Goal: Task Accomplishment & Management: Manage account settings

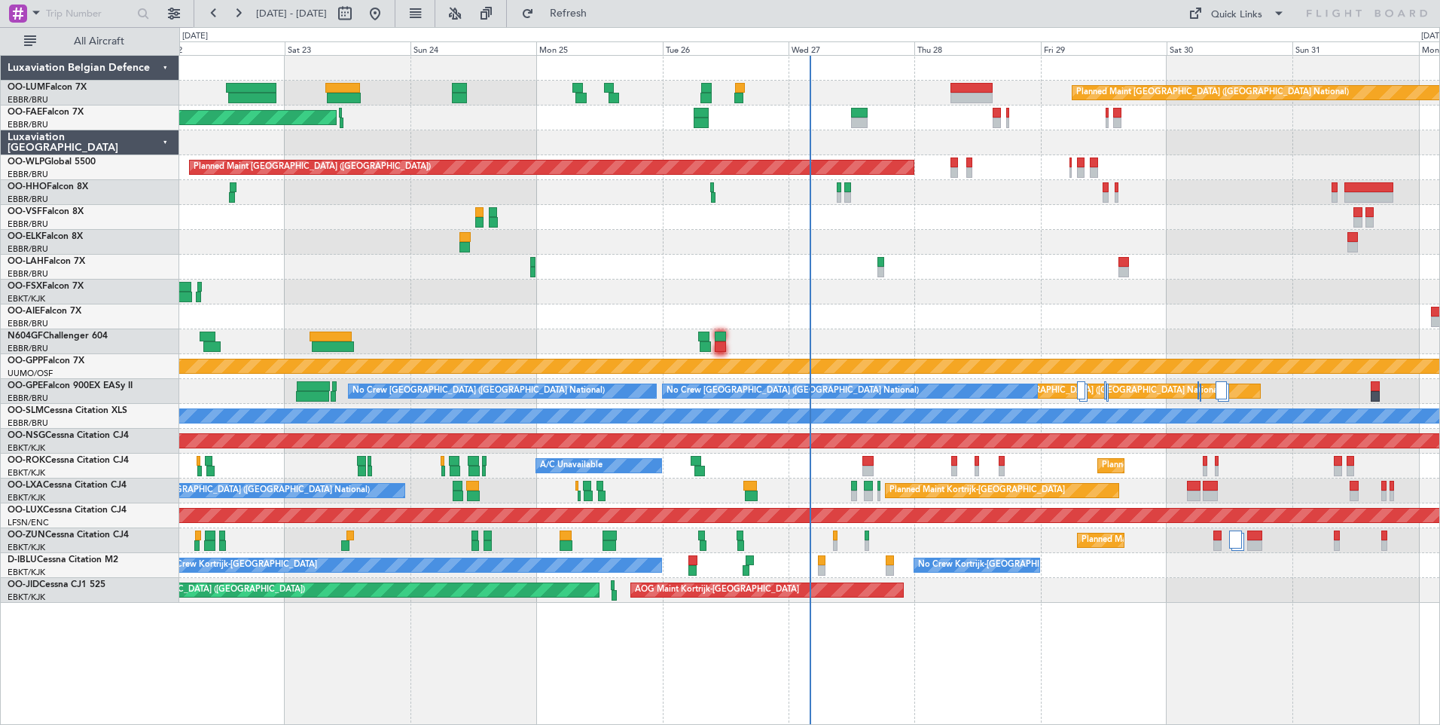
click at [760, 243] on div at bounding box center [809, 242] width 1260 height 25
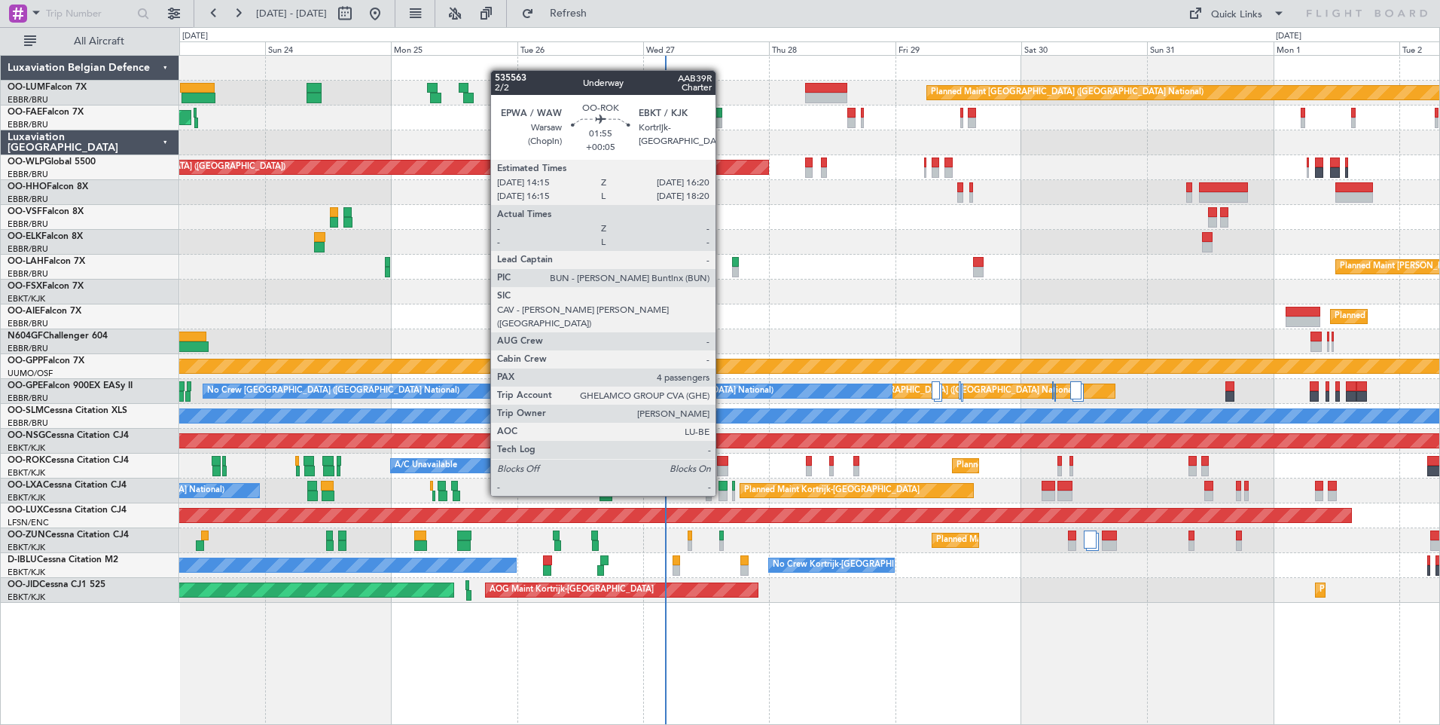
click at [722, 467] on div at bounding box center [722, 471] width 11 height 11
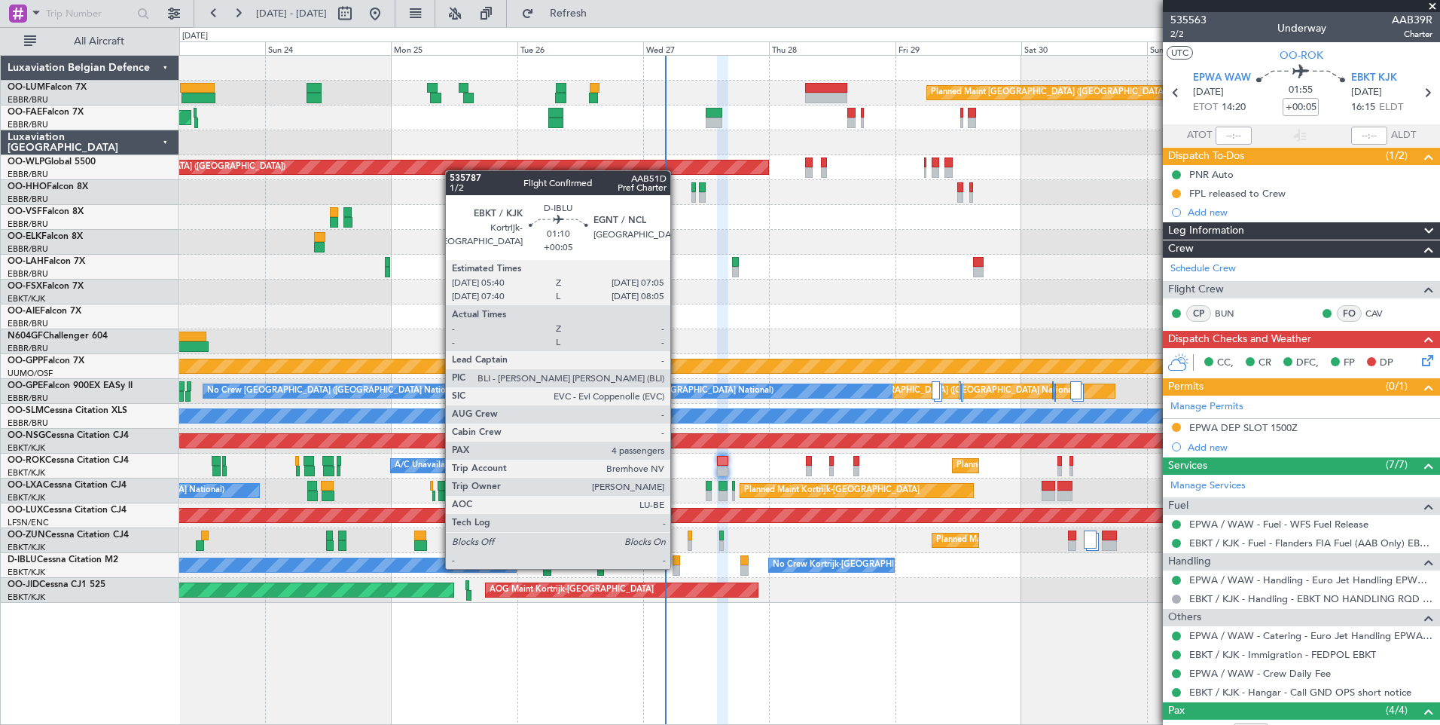
click at [677, 567] on div at bounding box center [677, 570] width 8 height 11
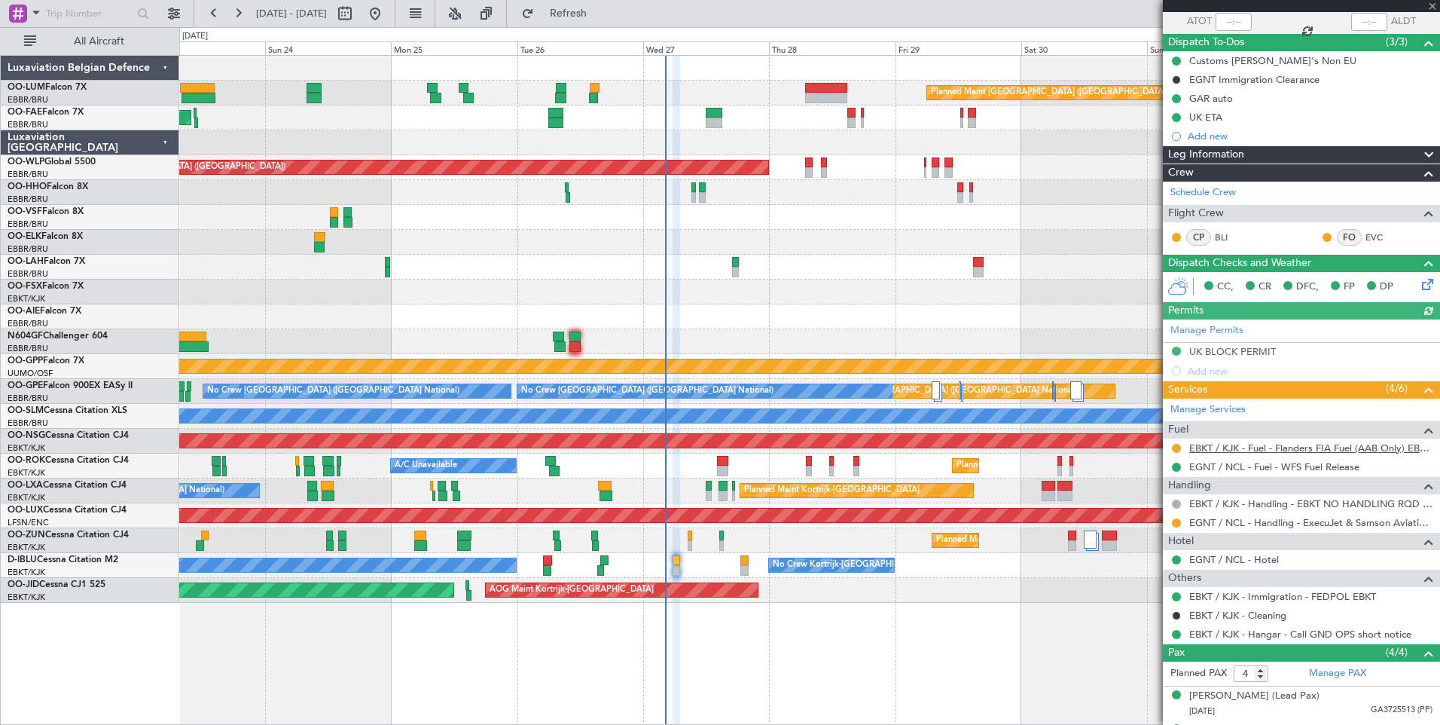
scroll to position [151, 0]
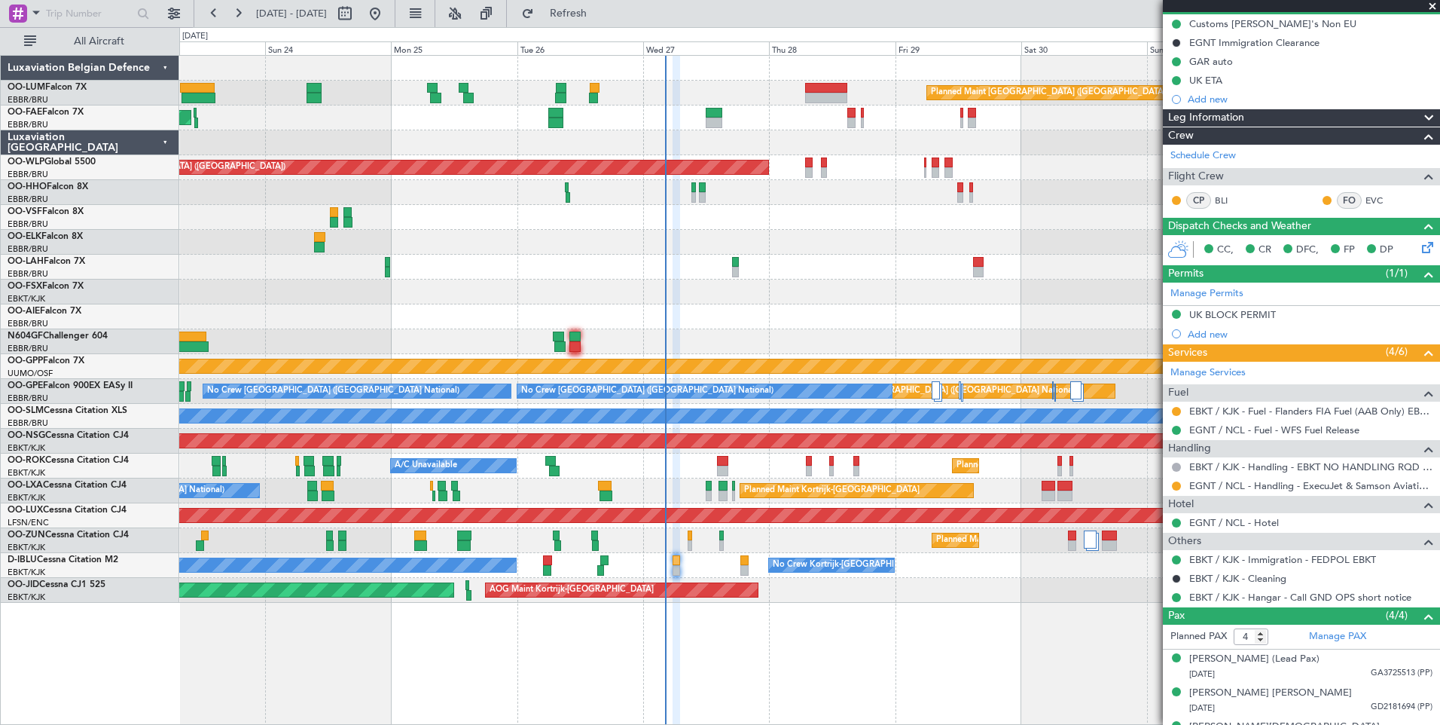
click at [680, 615] on div at bounding box center [677, 391] width 8 height 670
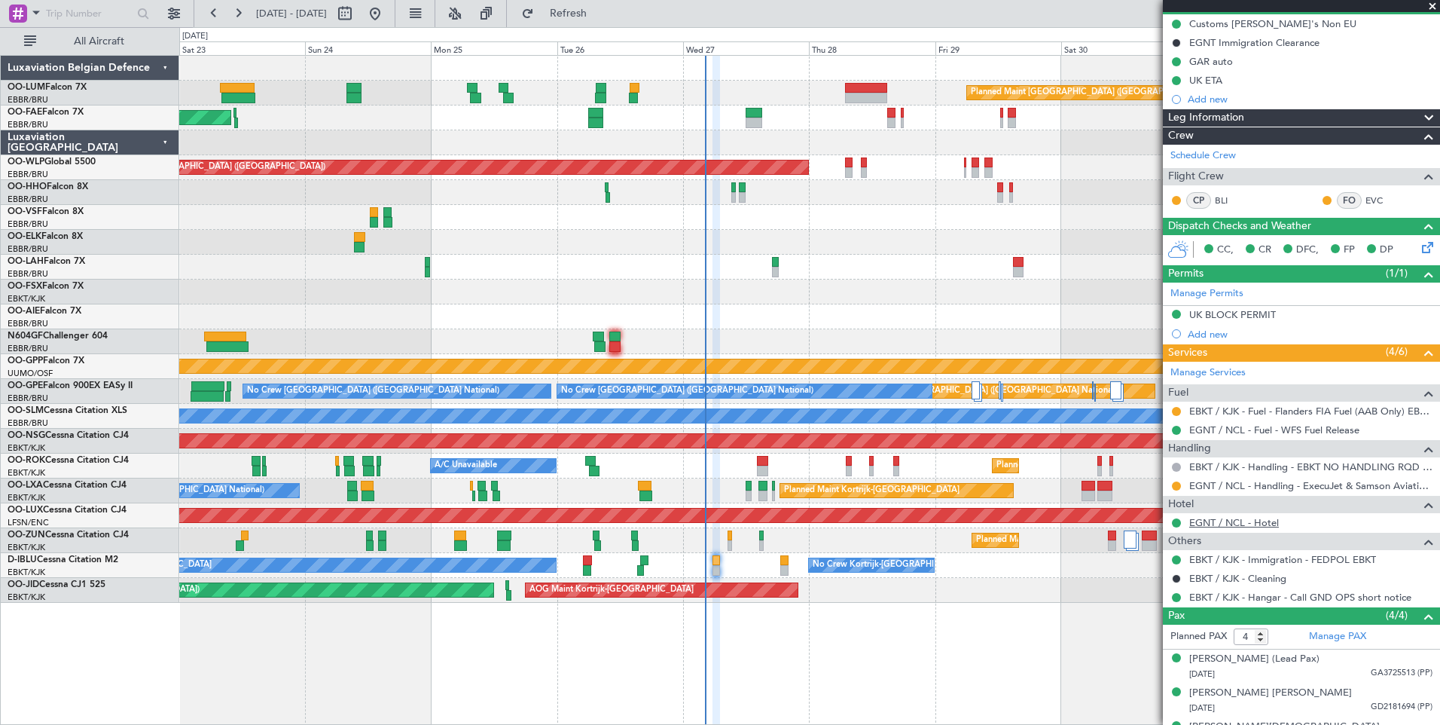
click at [1219, 525] on link "EGNT / NCL - Hotel" at bounding box center [1234, 522] width 90 height 13
click at [1175, 410] on button at bounding box center [1176, 411] width 9 height 9
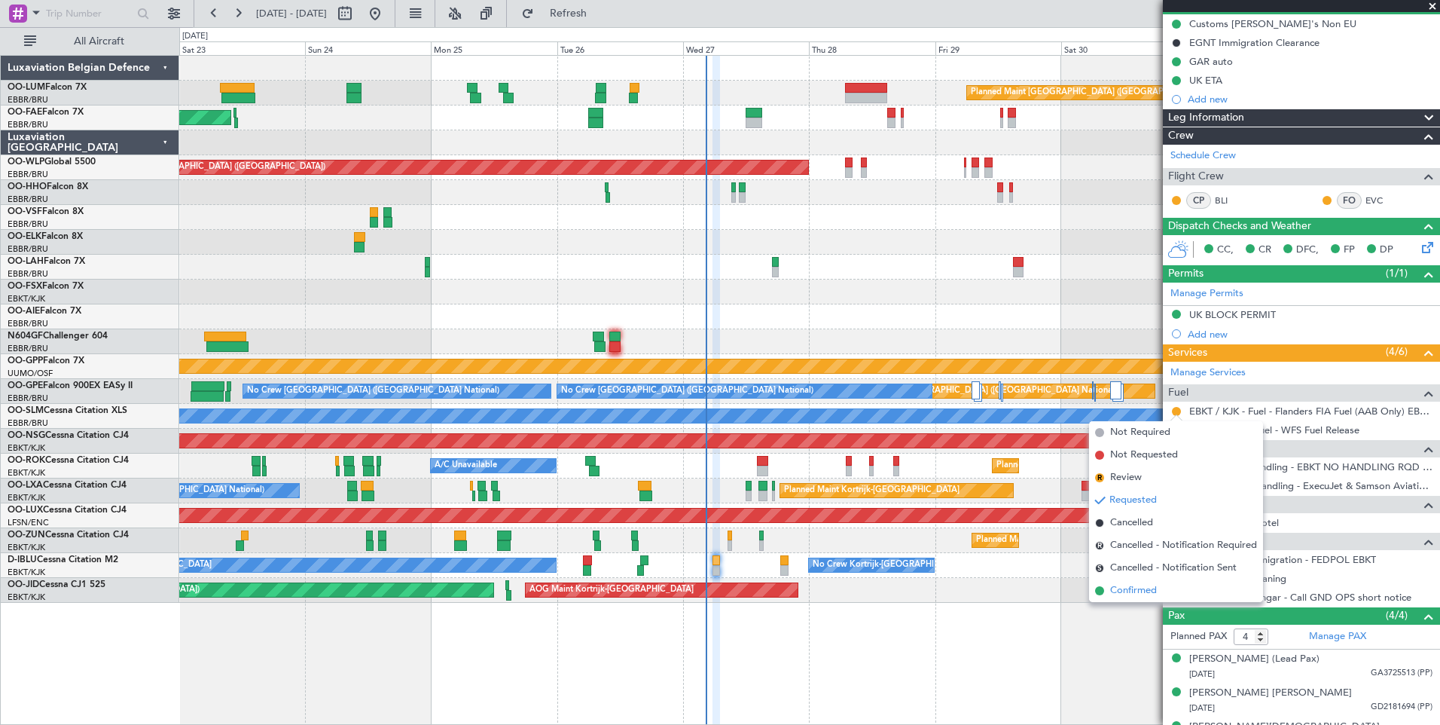
click at [1141, 595] on span "Confirmed" at bounding box center [1133, 590] width 47 height 15
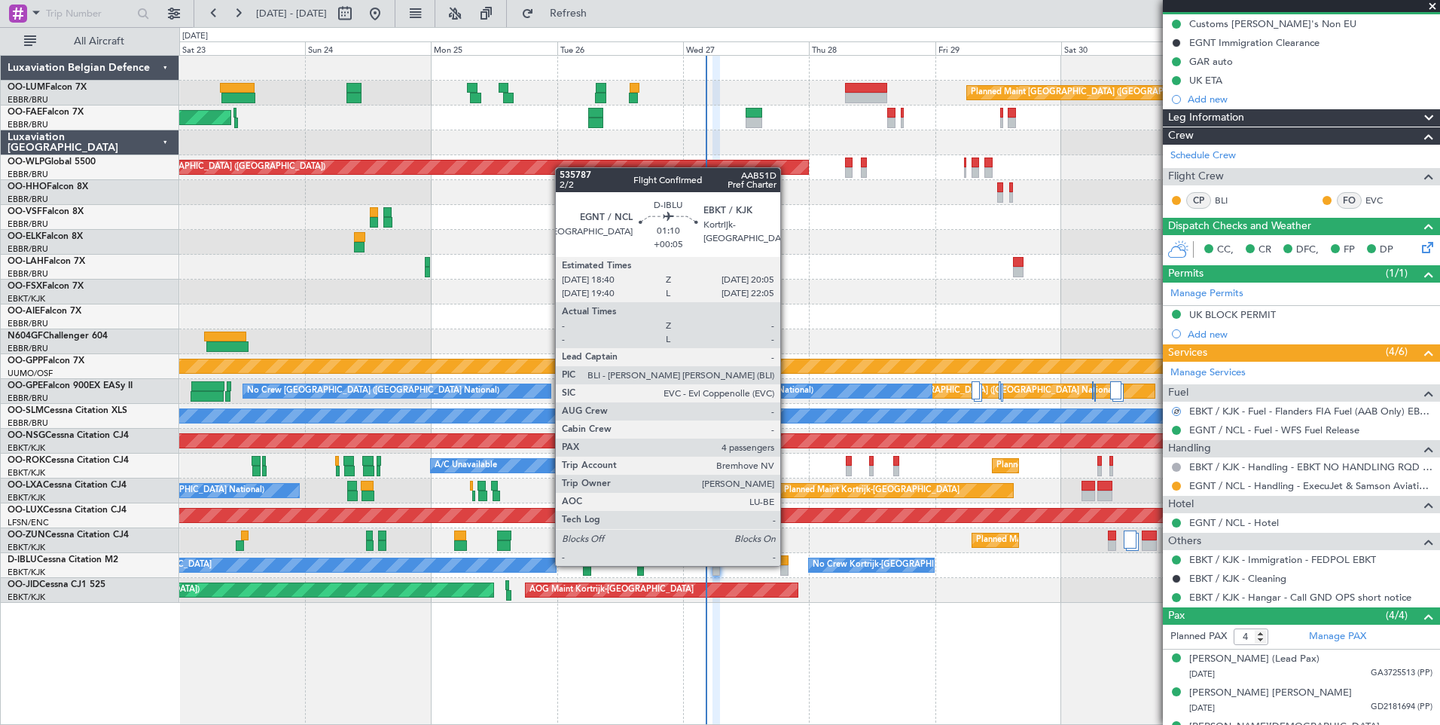
click at [787, 564] on div at bounding box center [784, 560] width 8 height 11
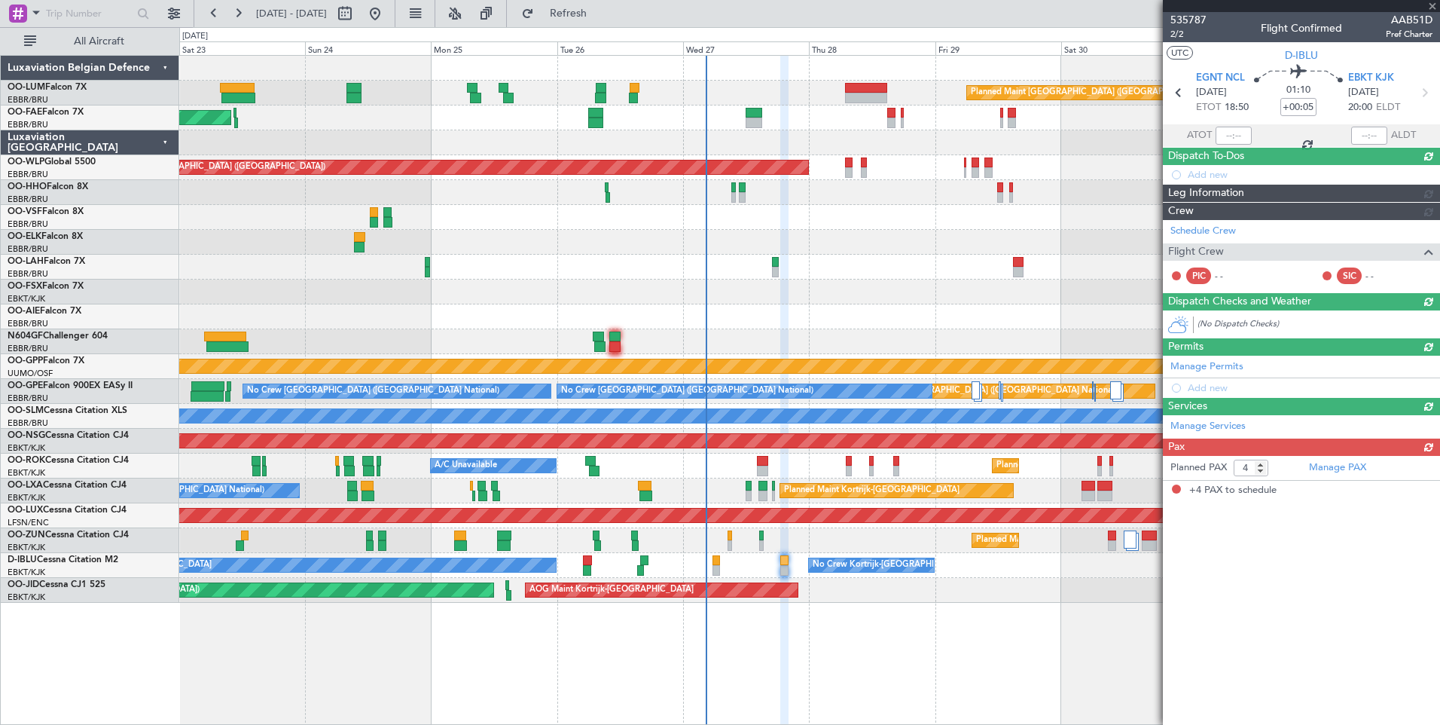
scroll to position [0, 0]
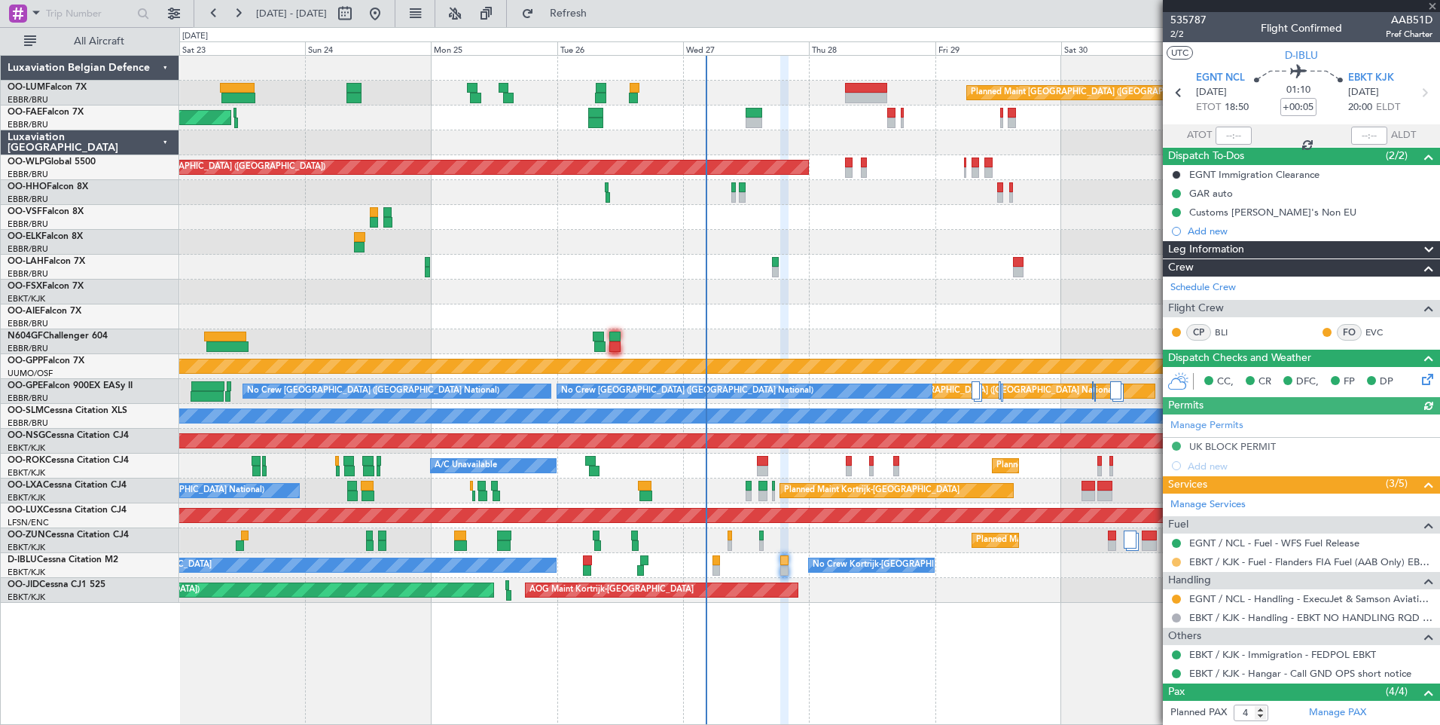
click at [1177, 562] on button at bounding box center [1176, 561] width 9 height 9
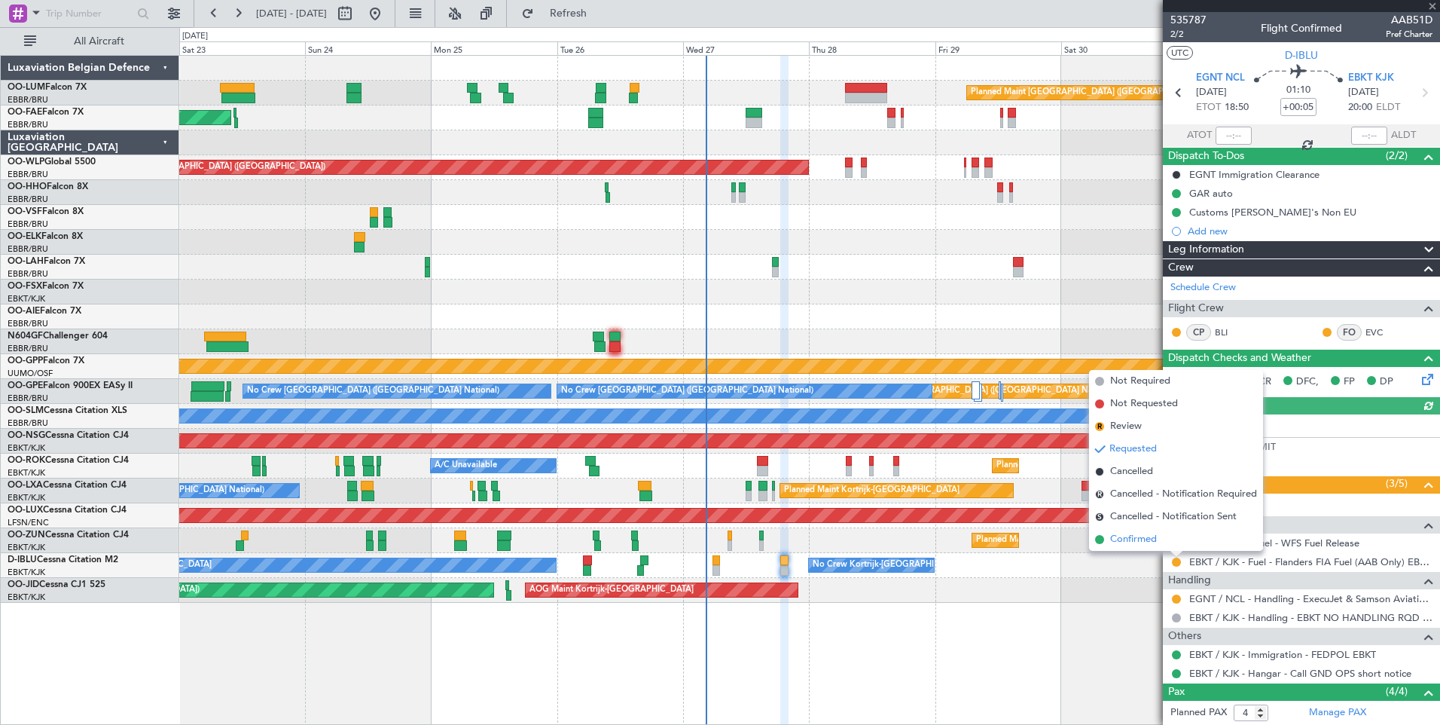
click at [1152, 542] on span "Confirmed" at bounding box center [1133, 539] width 47 height 15
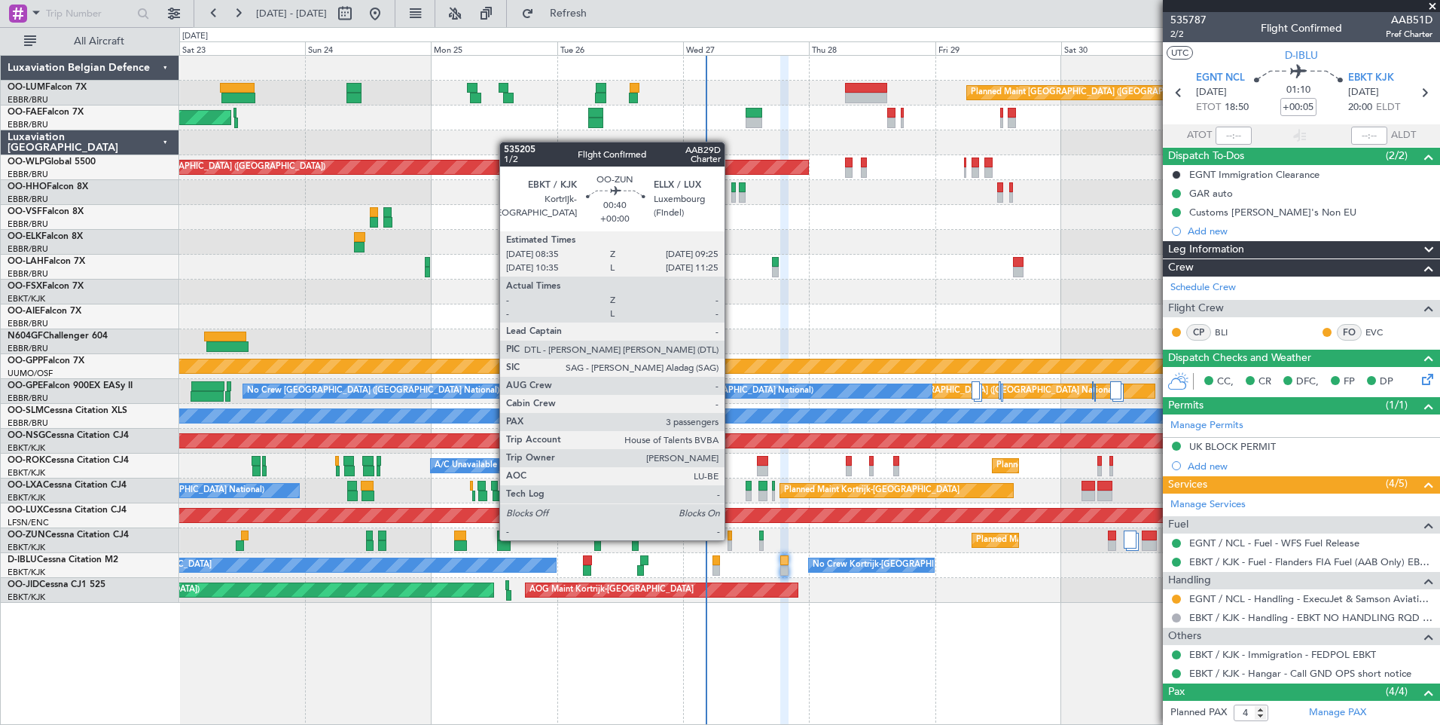
click at [731, 539] on div at bounding box center [730, 535] width 5 height 11
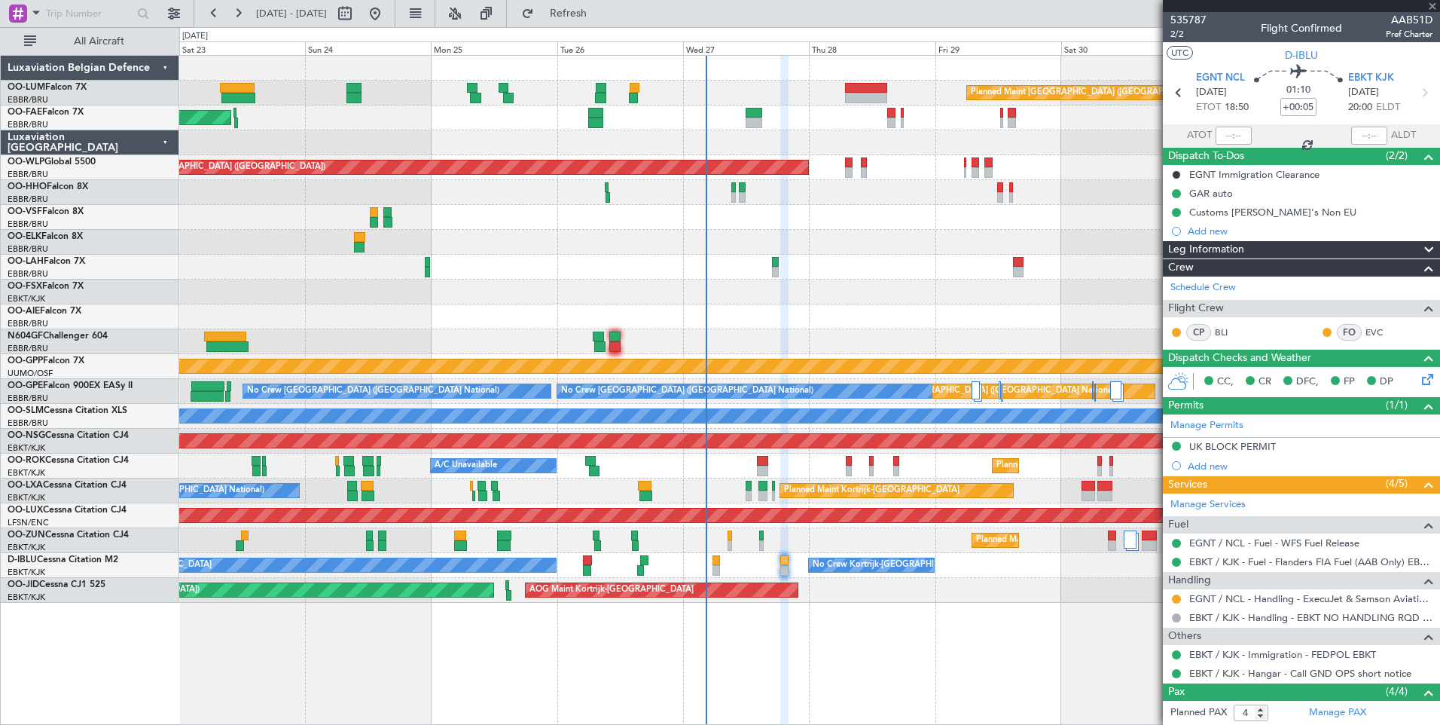
type input "3"
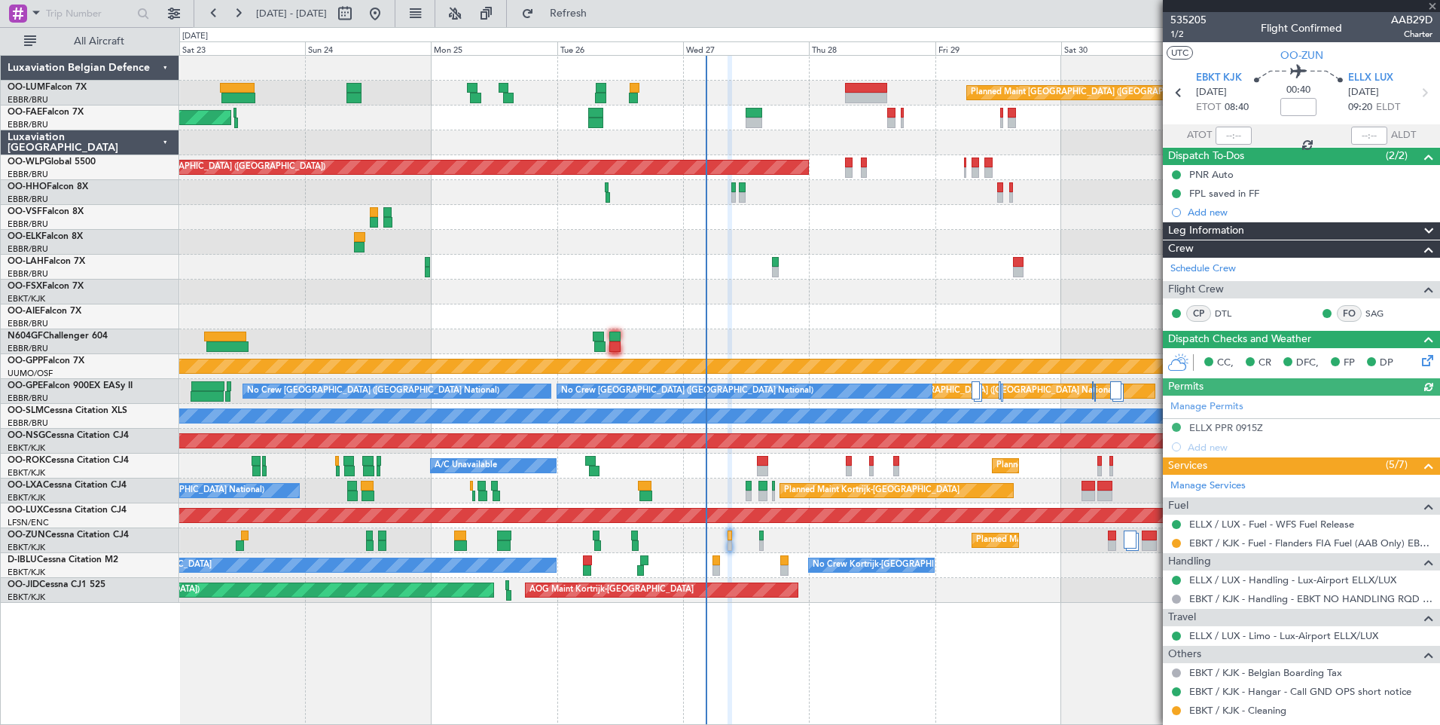
click at [1181, 539] on div at bounding box center [1177, 543] width 12 height 12
click at [1177, 543] on button at bounding box center [1176, 543] width 9 height 9
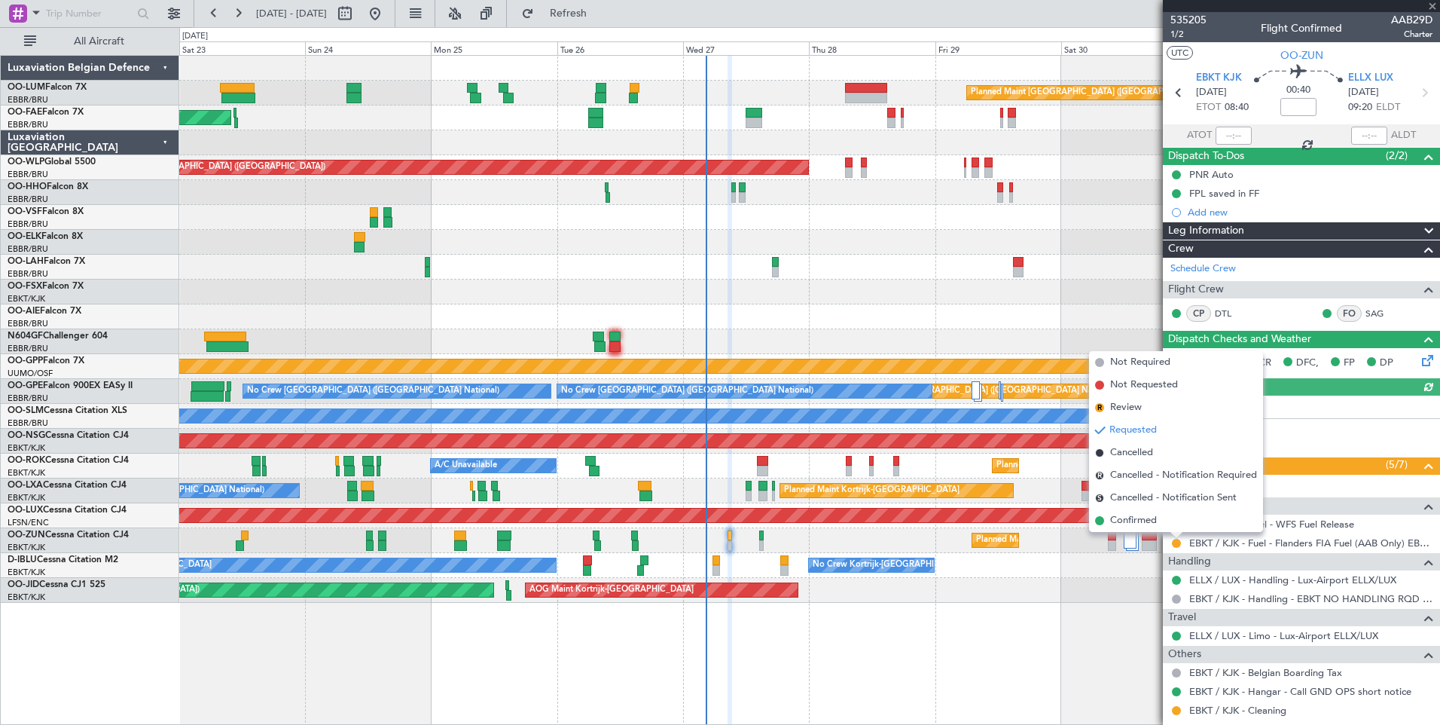
drag, startPoint x: 1135, startPoint y: 517, endPoint x: 994, endPoint y: 519, distance: 140.9
click at [1131, 517] on span "Confirmed" at bounding box center [1133, 520] width 47 height 15
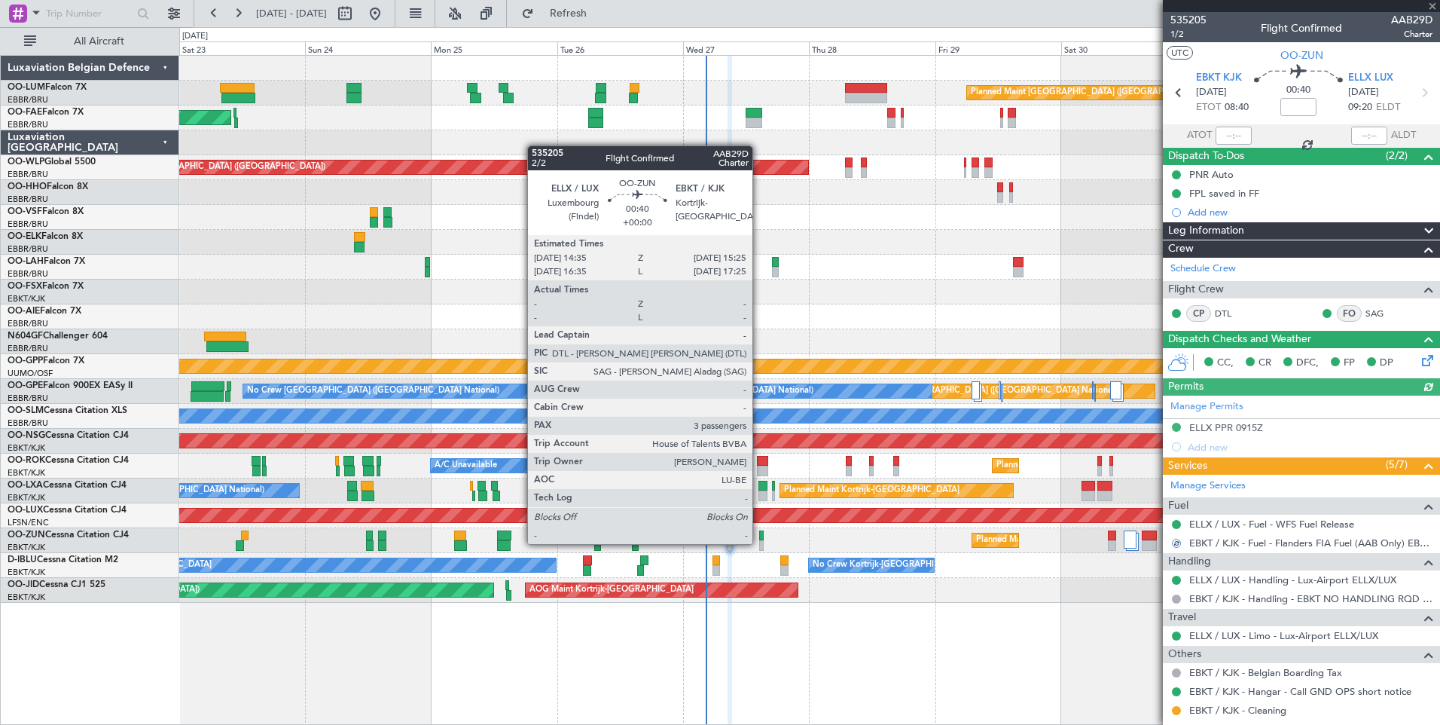
click at [759, 542] on div at bounding box center [761, 545] width 5 height 11
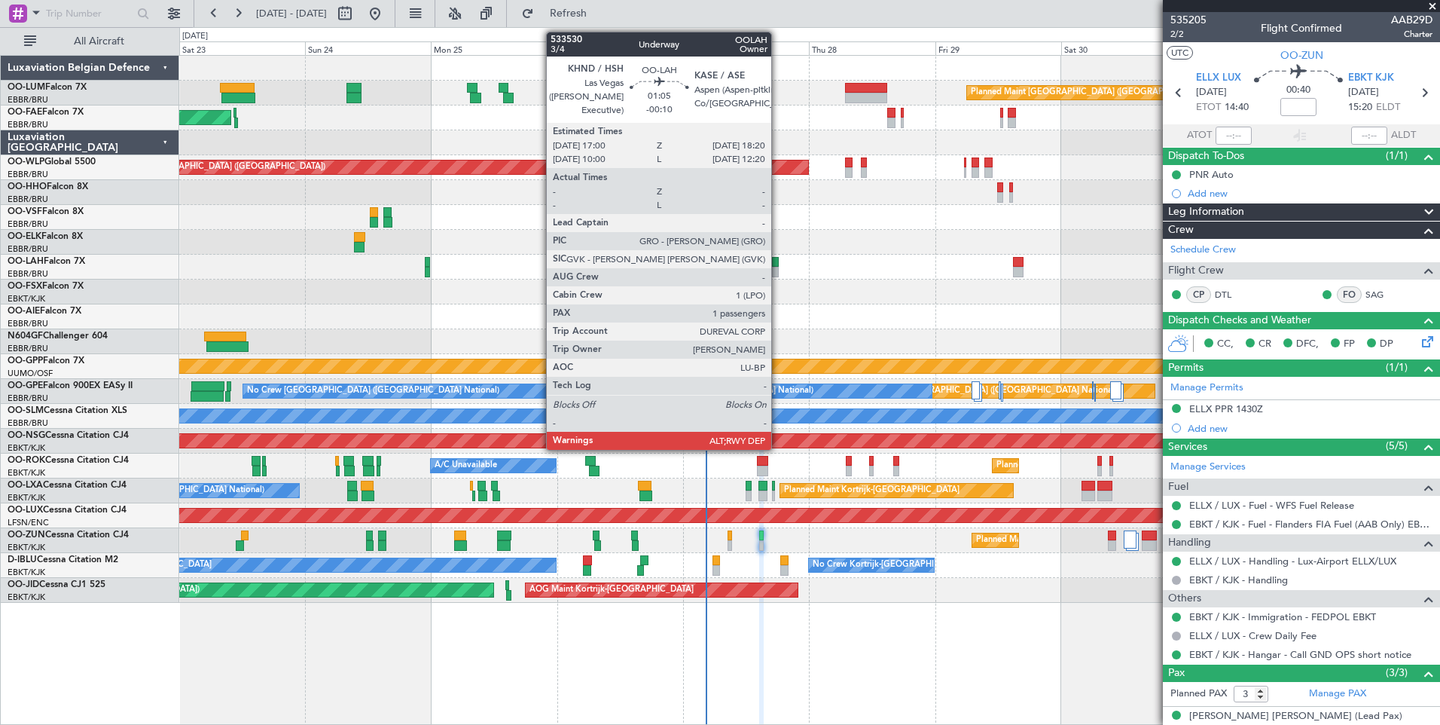
click at [778, 267] on div at bounding box center [776, 272] width 8 height 11
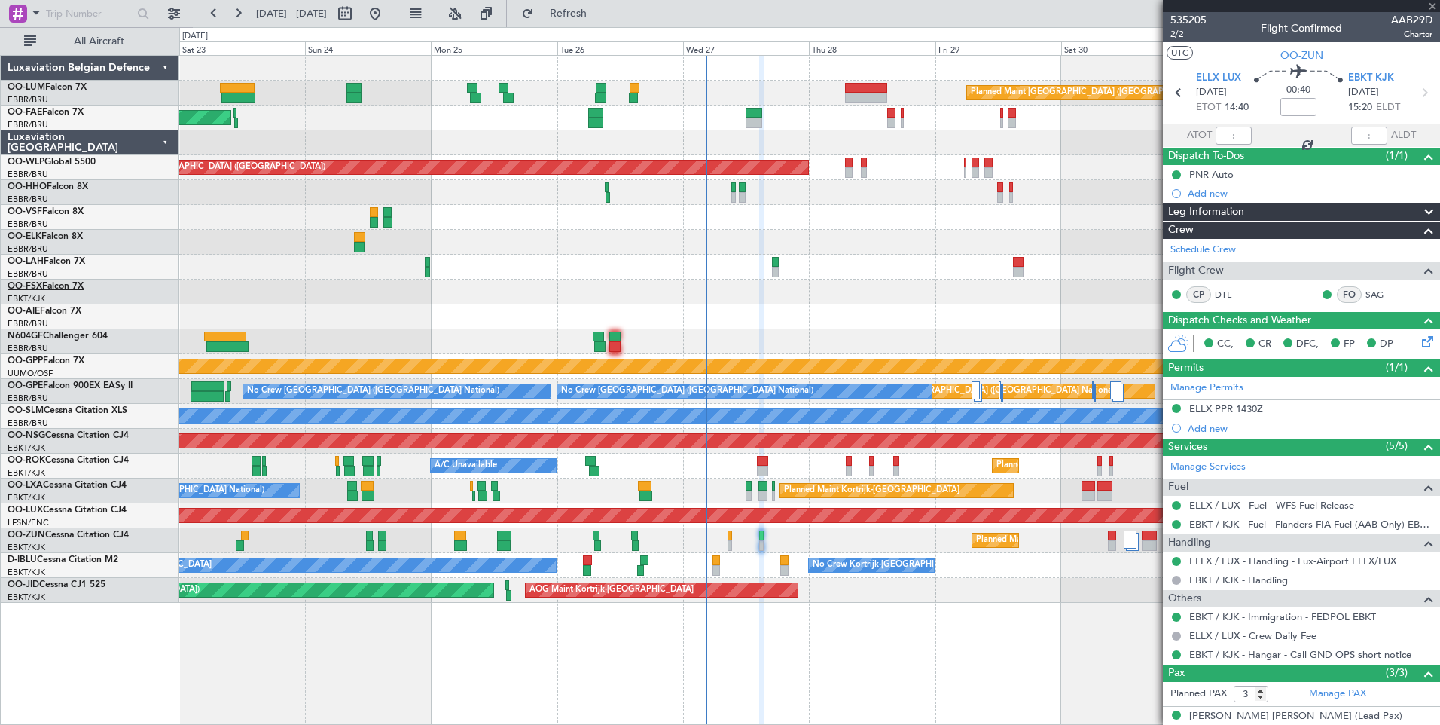
type input "-00:10"
type input "1"
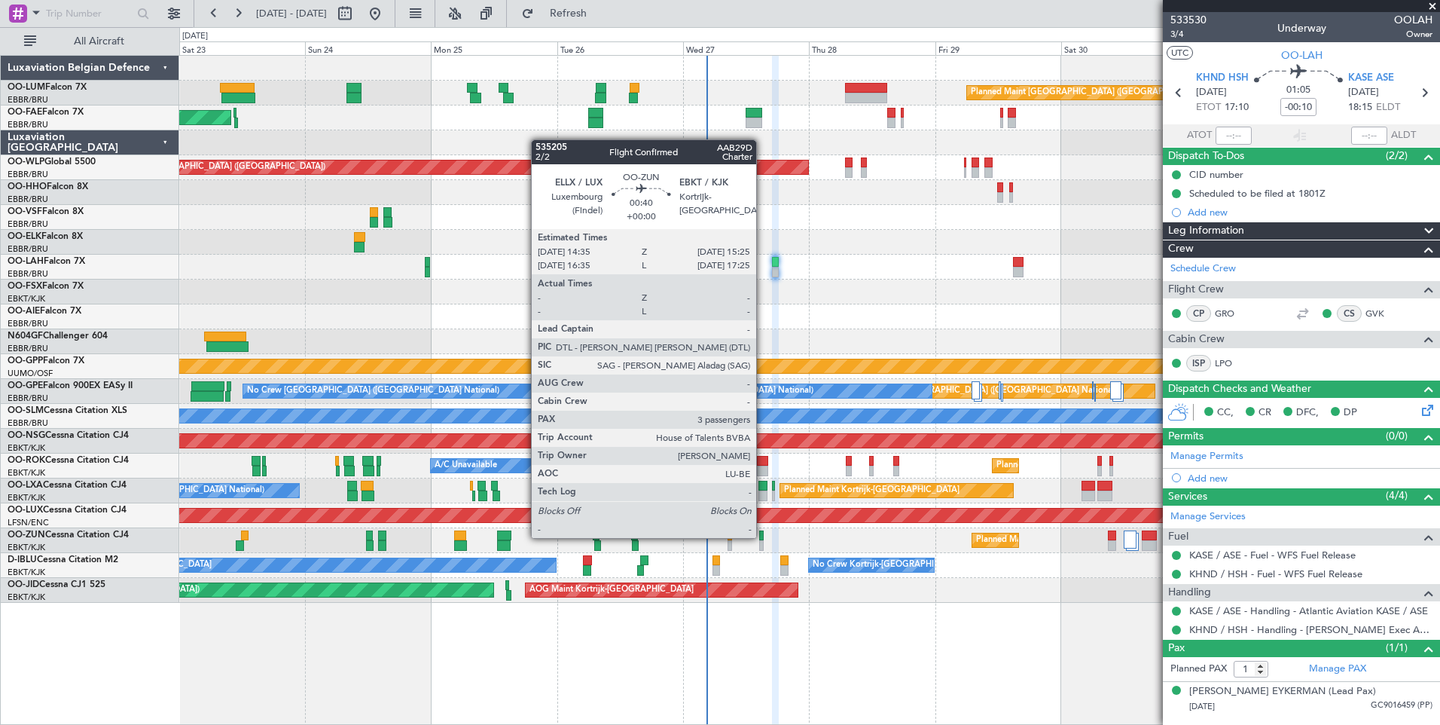
click at [763, 536] on div at bounding box center [761, 535] width 5 height 11
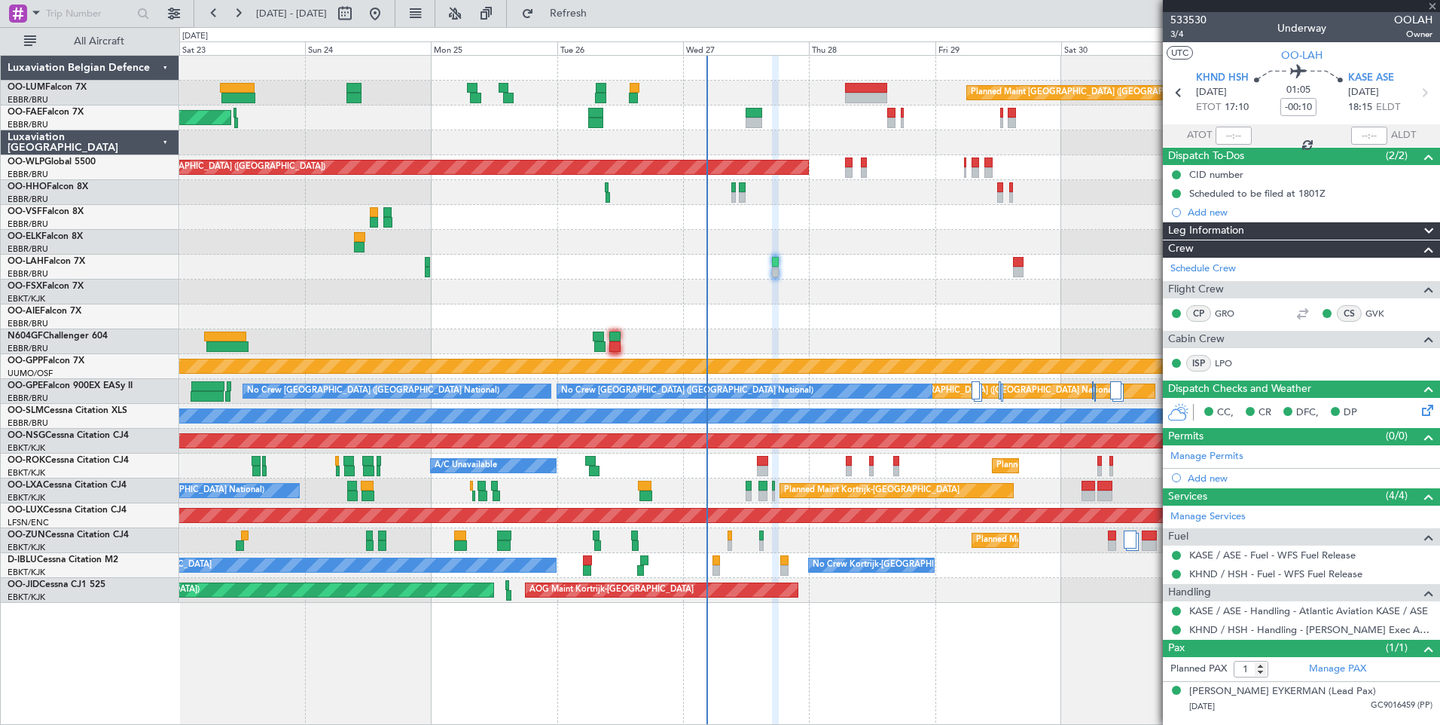
type input "3"
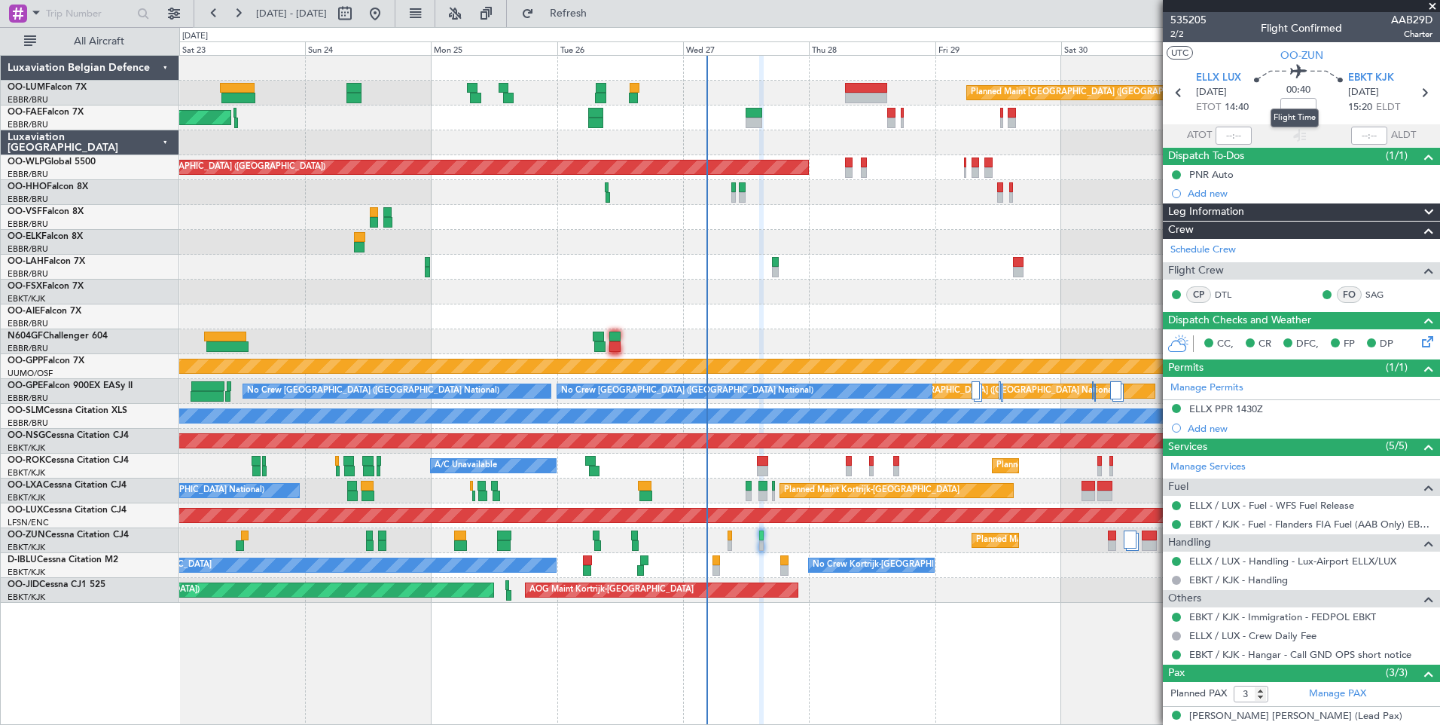
click at [1296, 109] on div "Flight Time" at bounding box center [1295, 117] width 48 height 19
click at [1302, 108] on mat-tooltip-component "Flight Time" at bounding box center [1294, 118] width 69 height 40
click at [1302, 104] on mat-tooltip-component "Flight Time" at bounding box center [1294, 118] width 69 height 40
click at [1291, 111] on input at bounding box center [1299, 107] width 36 height 18
click at [1182, 36] on span "2/2" at bounding box center [1189, 34] width 36 height 13
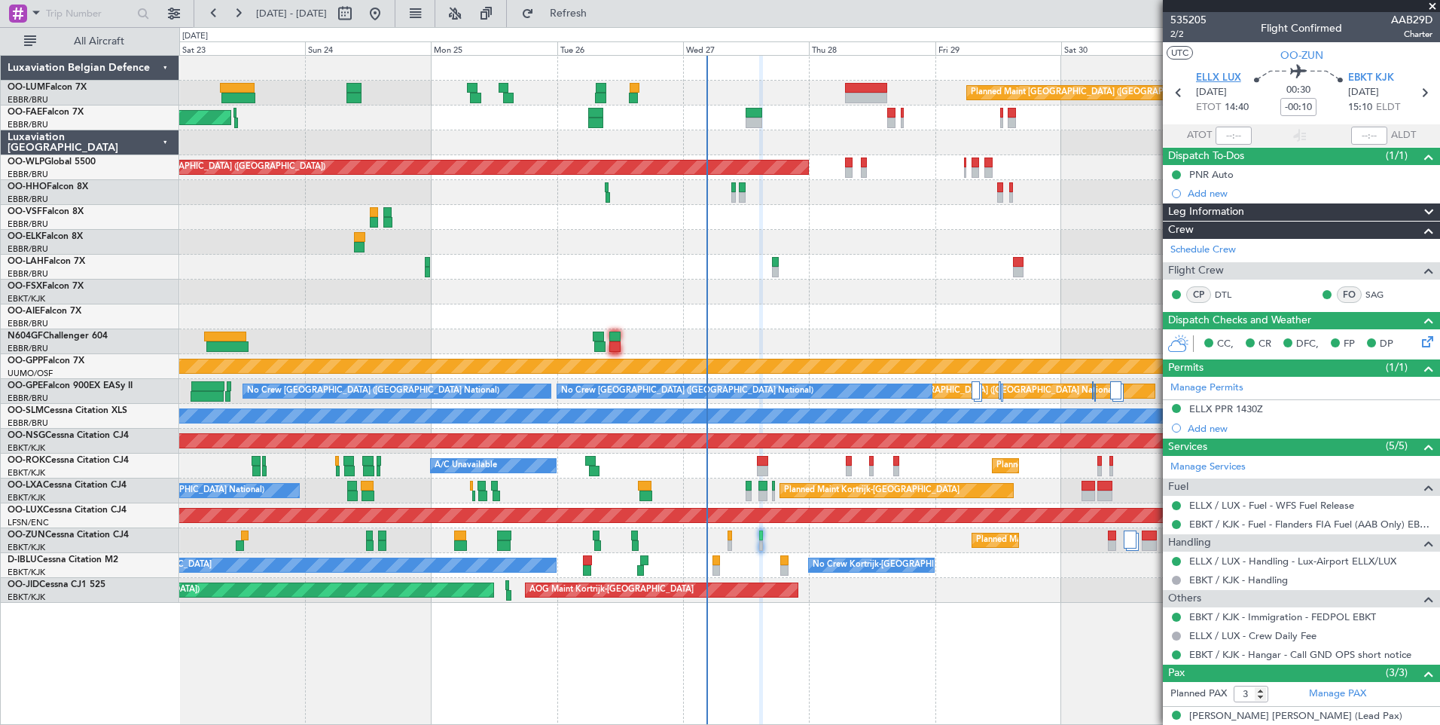
click at [1216, 75] on span "ELLX LUX" at bounding box center [1218, 78] width 45 height 15
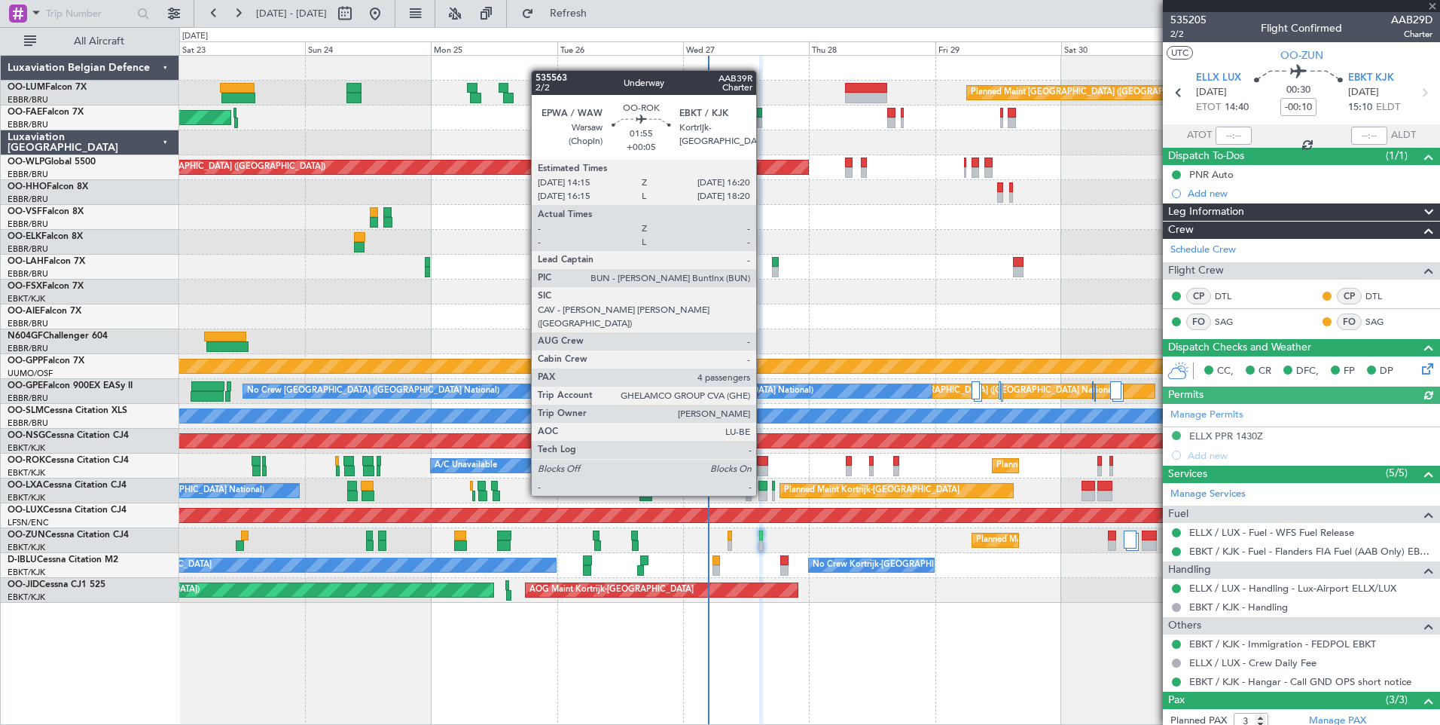
click at [763, 467] on div at bounding box center [762, 471] width 11 height 11
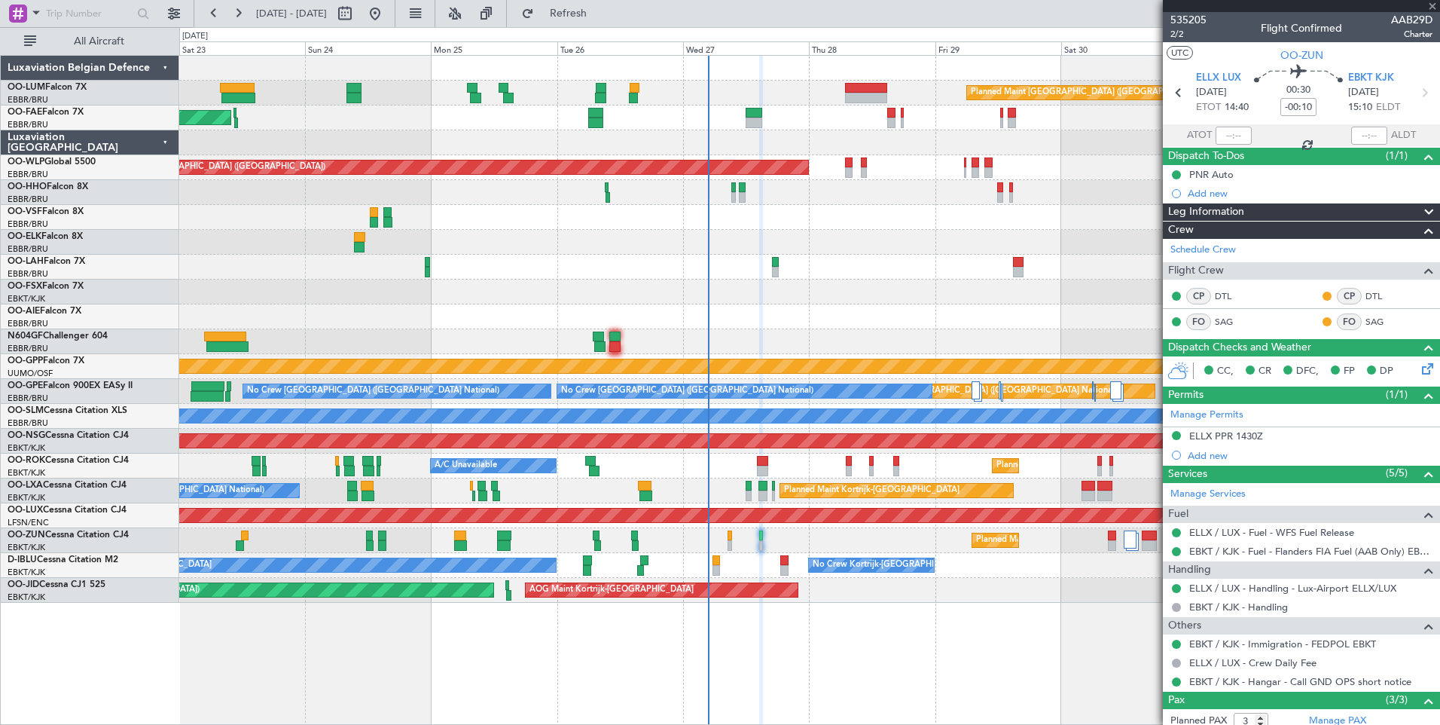
type input "+00:05"
type input "4"
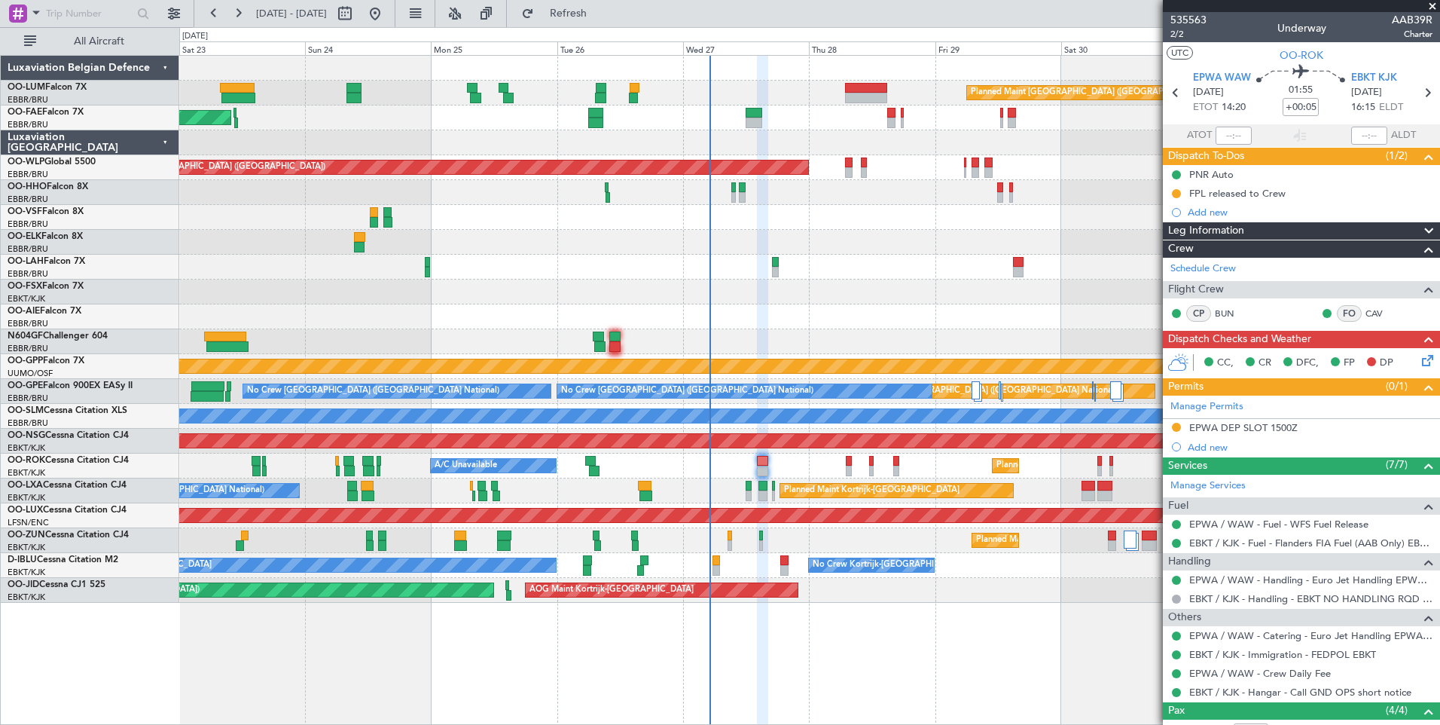
click at [69, 724] on html "[DATE] - [DATE] Refresh Quick Links All Aircraft Planned Maint [GEOGRAPHIC_DATA…" at bounding box center [720, 362] width 1440 height 725
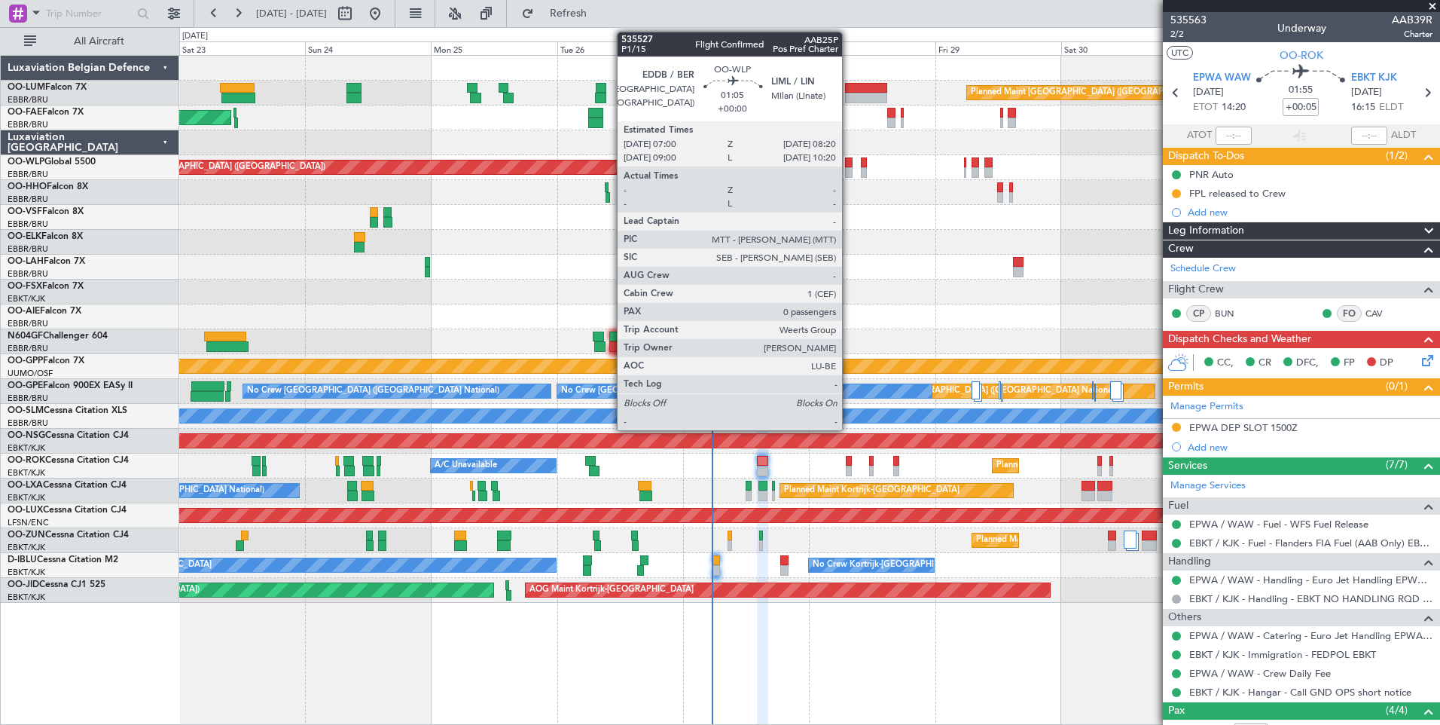
click at [848, 168] on div at bounding box center [849, 172] width 8 height 11
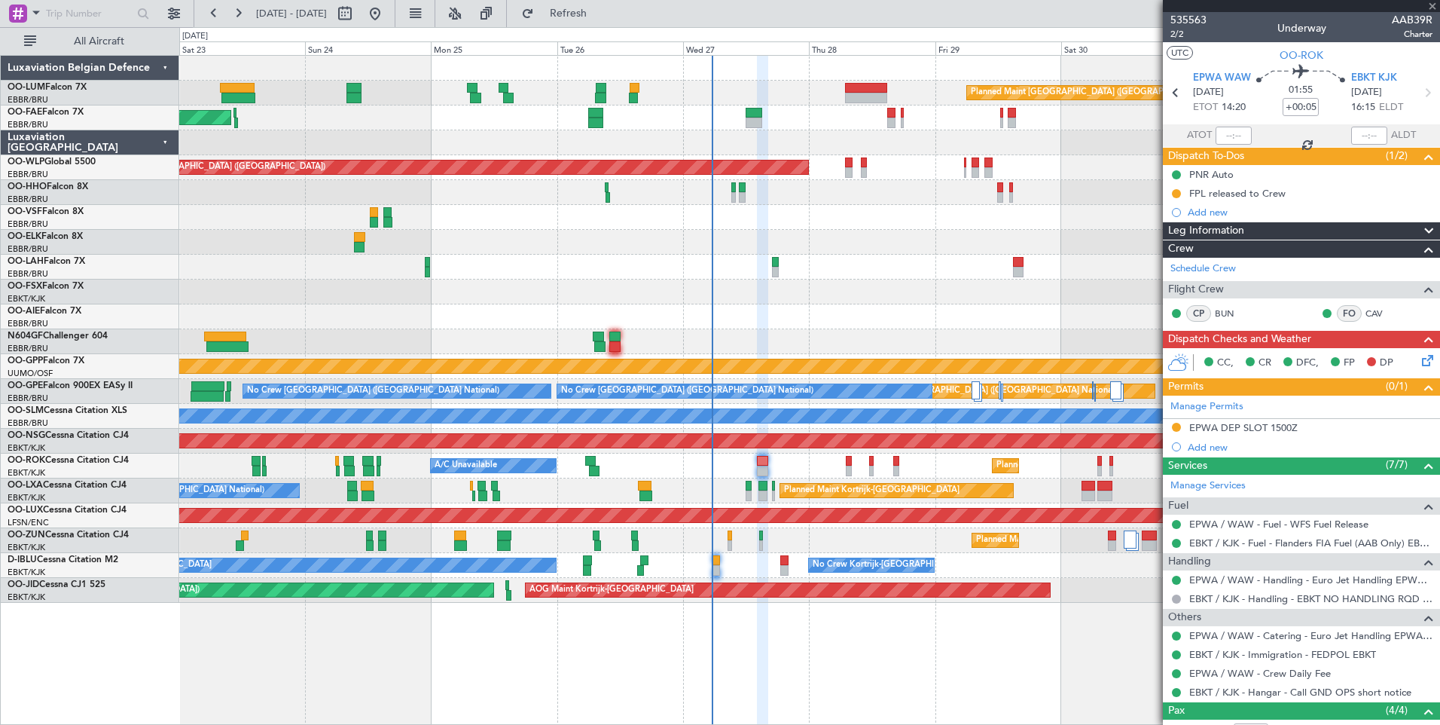
type input "0"
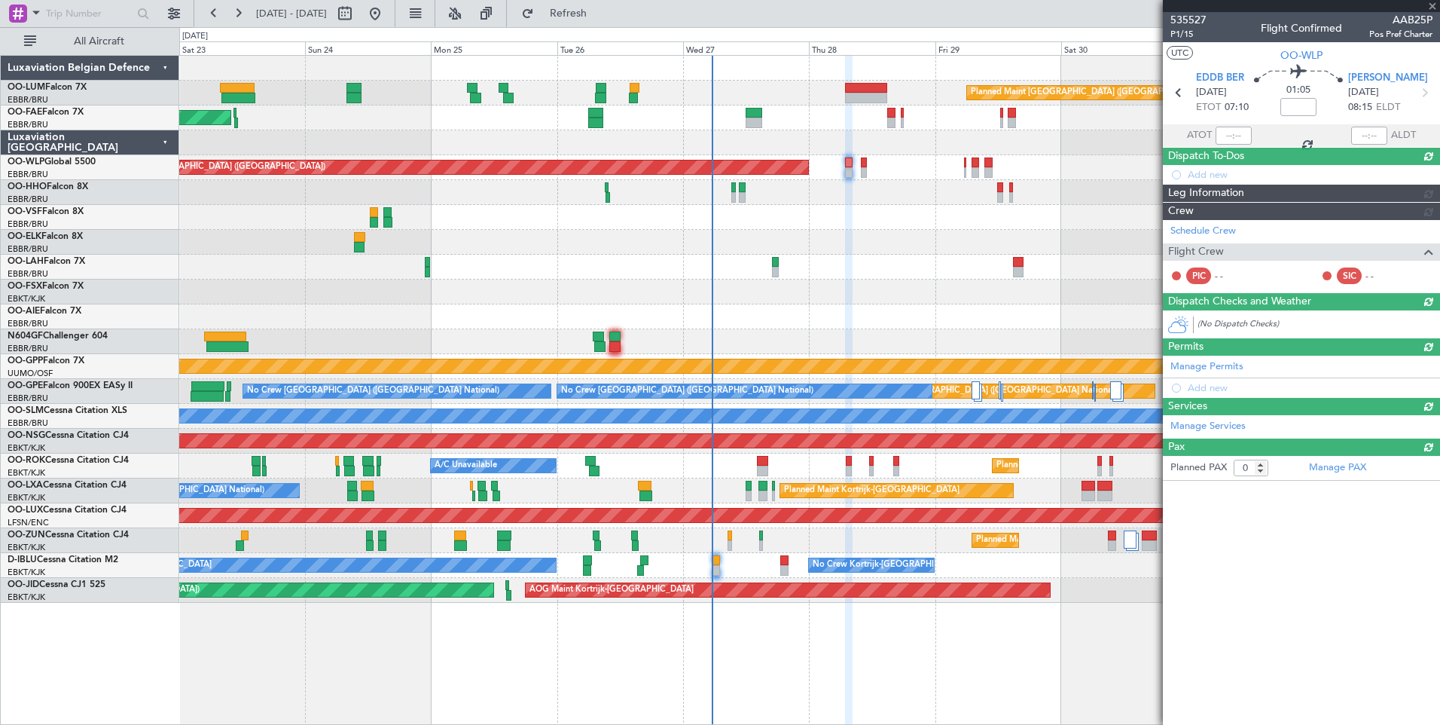
click at [792, 263] on div "Planned Maint [GEOGRAPHIC_DATA] ([GEOGRAPHIC_DATA] National) Owner [GEOGRAPHIC_…" at bounding box center [809, 329] width 1260 height 547
